Goal: Register for event/course

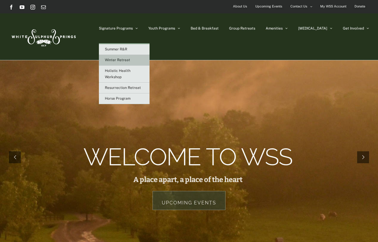
click at [130, 59] on span "Winter Retreat" at bounding box center [117, 60] width 25 height 4
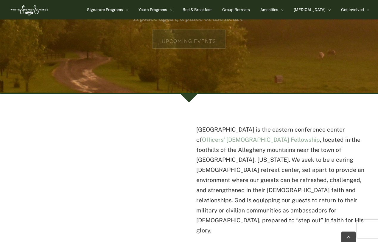
scroll to position [79, 0]
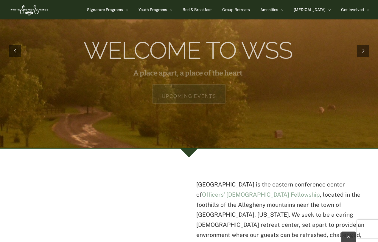
click at [191, 95] on link "Upcoming Events" at bounding box center [189, 93] width 73 height 19
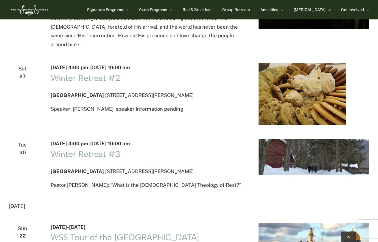
scroll to position [1037, 0]
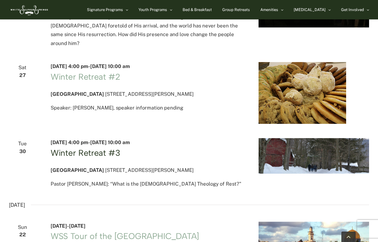
click at [96, 158] on link "Winter Retreat #3" at bounding box center [86, 153] width 70 height 10
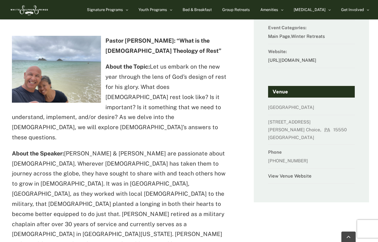
scroll to position [202, 0]
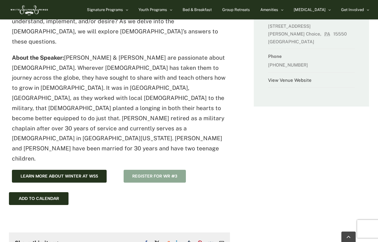
click at [166, 174] on span "Register for WR #3" at bounding box center [154, 176] width 45 height 5
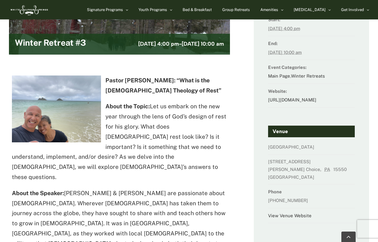
scroll to position [68, 0]
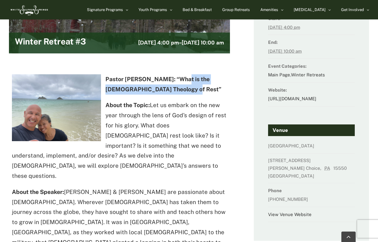
drag, startPoint x: 176, startPoint y: 78, endPoint x: 184, endPoint y: 94, distance: 17.6
click at [184, 94] on div "Pastor Dave Merrifield: “What is the Christian Theology of Rest” About the Topi…" at bounding box center [119, 186] width 215 height 224
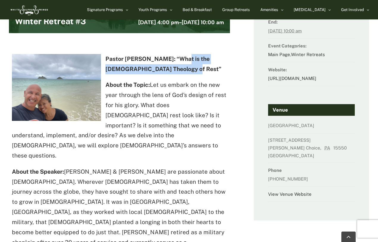
scroll to position [111, 0]
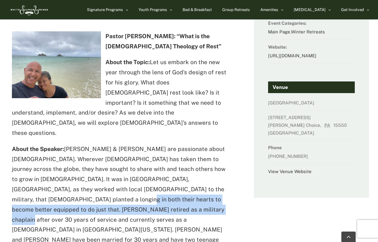
drag, startPoint x: 24, startPoint y: 186, endPoint x: 102, endPoint y: 195, distance: 78.0
click at [102, 195] on p "About the Speaker: Dave & Monica Merrifield are passionate about Jesus. Whereve…" at bounding box center [119, 199] width 215 height 111
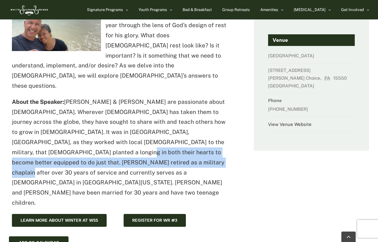
scroll to position [186, 0]
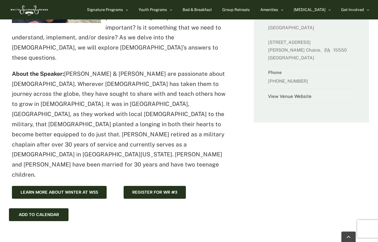
click at [98, 72] on p "About the Speaker: Dave & Monica Merrifield are passionate about Jesus. Whereve…" at bounding box center [119, 124] width 215 height 111
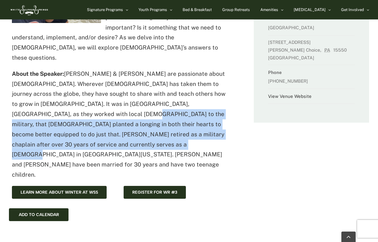
drag, startPoint x: 61, startPoint y: 100, endPoint x: 176, endPoint y: 131, distance: 118.7
click at [176, 131] on p "About the Speaker: Dave & Monica Merrifield are passionate about Jesus. Whereve…" at bounding box center [119, 124] width 215 height 111
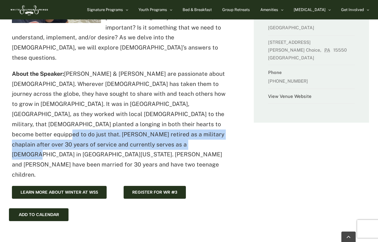
drag, startPoint x: 144, startPoint y: 107, endPoint x: 203, endPoint y: 126, distance: 62.8
click at [203, 126] on p "About the Speaker: Dave & Monica Merrifield are passionate about Jesus. Whereve…" at bounding box center [119, 124] width 215 height 111
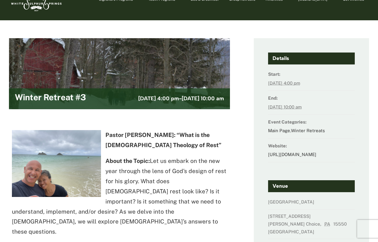
scroll to position [0, 0]
